Goal: Information Seeking & Learning: Learn about a topic

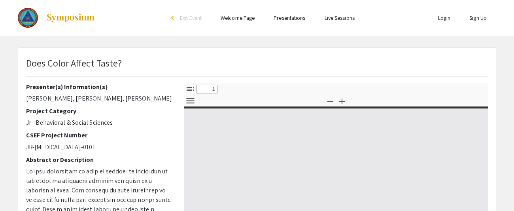
select select "custom"
type input "0"
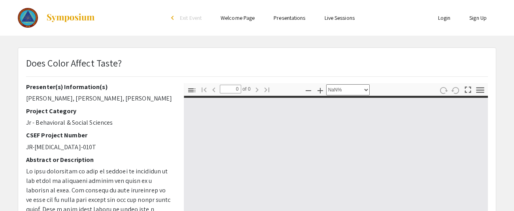
select select "auto"
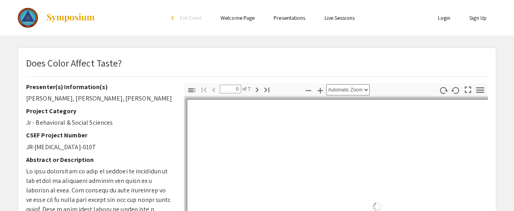
type input "1"
select select "custom"
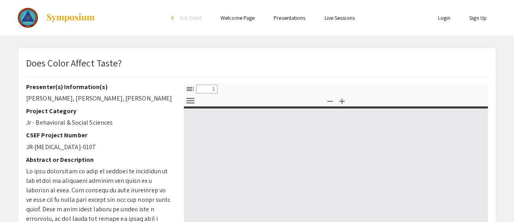
select select "custom"
type input "0"
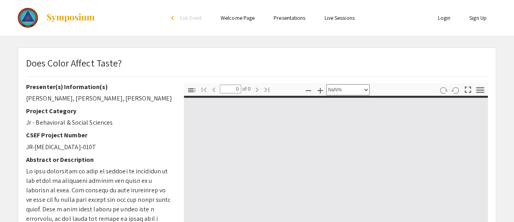
select select "auto"
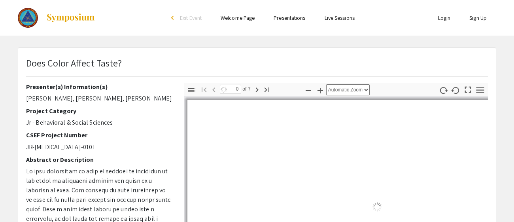
type input "1"
select select "custom"
